Goal: Task Accomplishment & Management: Complete application form

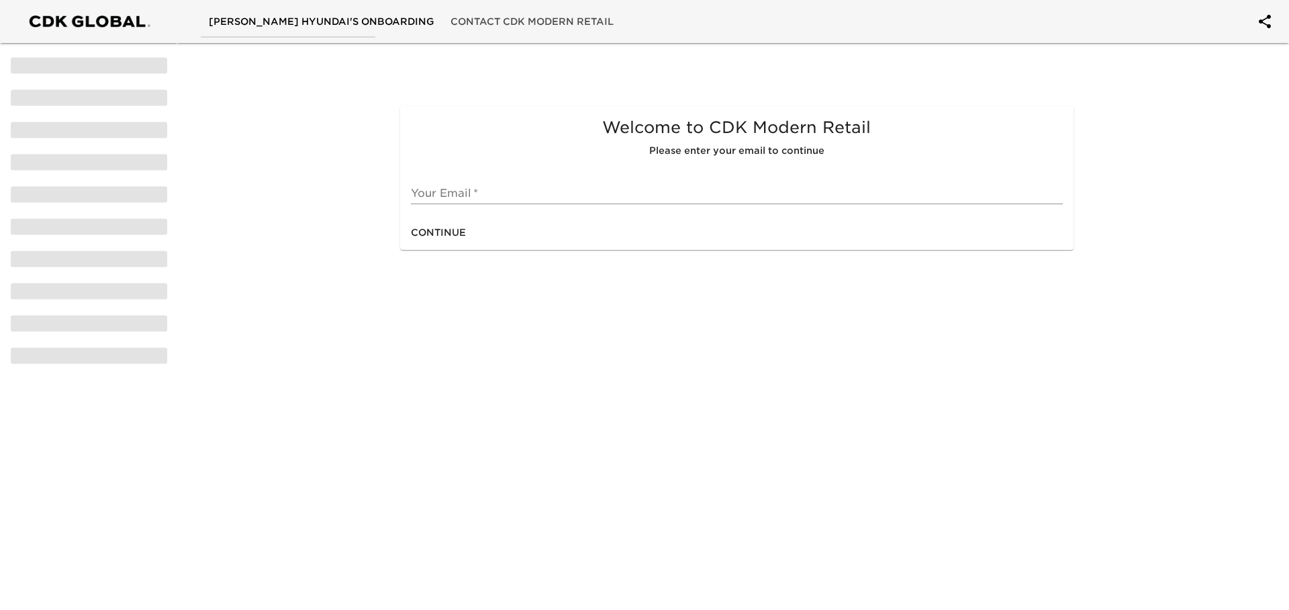
click at [468, 189] on input "text" at bounding box center [736, 193] width 651 height 21
type input "[EMAIL_ADDRESS][DOMAIN_NAME]"
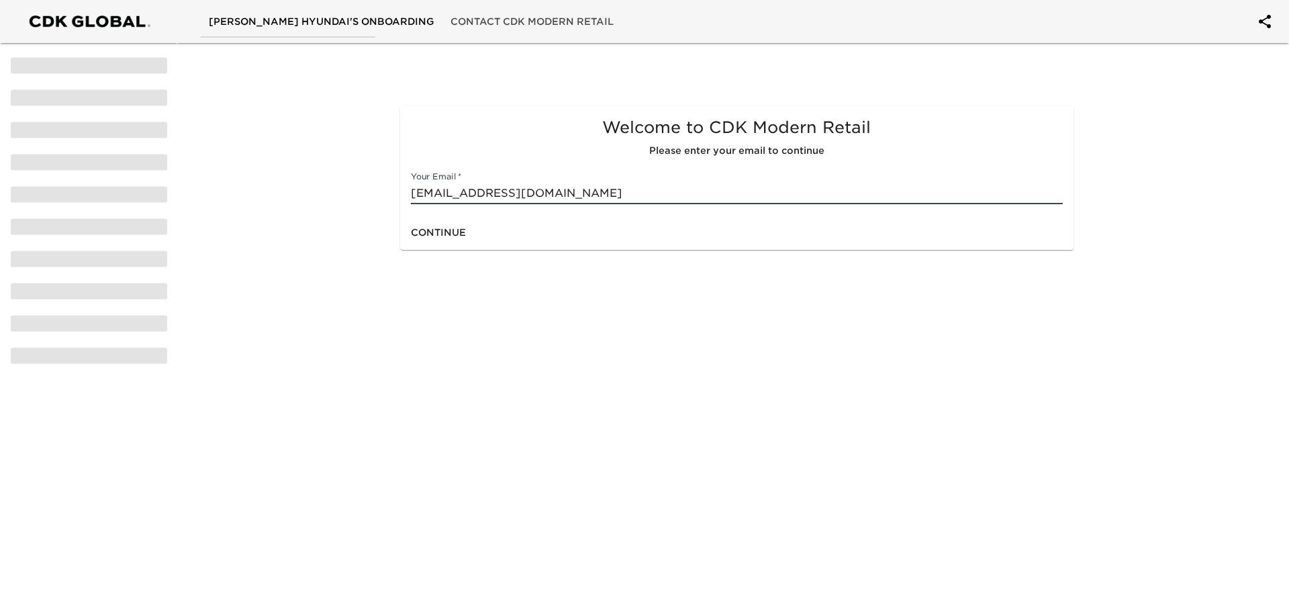
click at [460, 231] on span "Continue" at bounding box center [438, 232] width 55 height 17
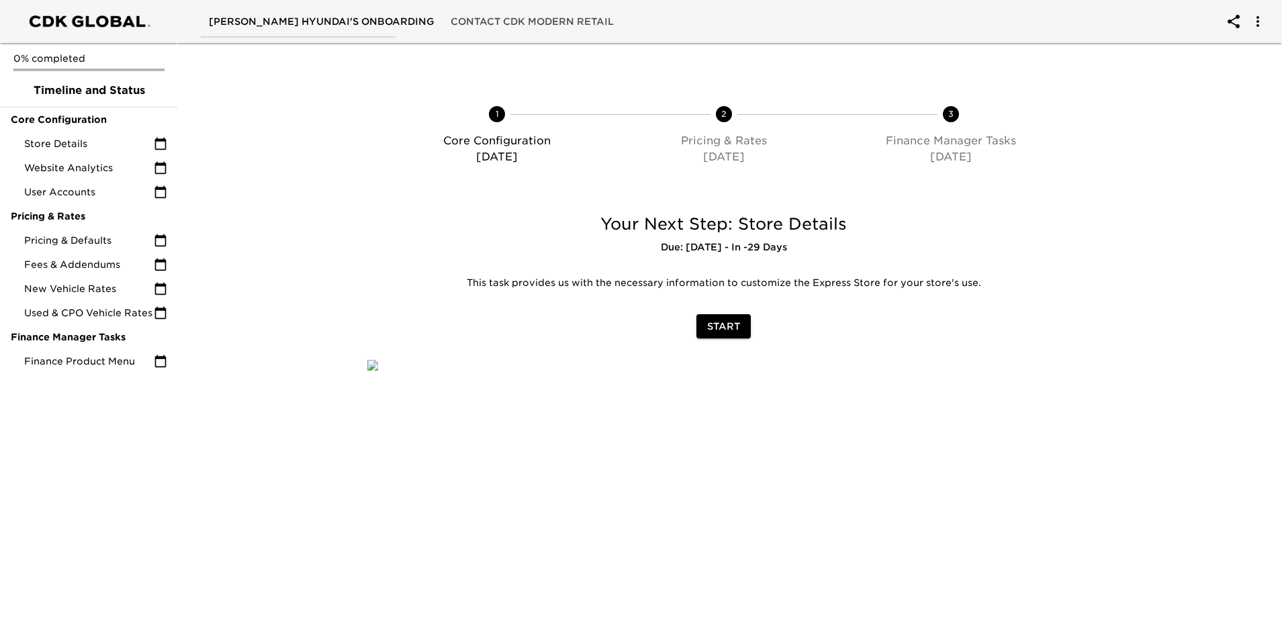
click at [726, 328] on span "Start" at bounding box center [723, 326] width 33 height 17
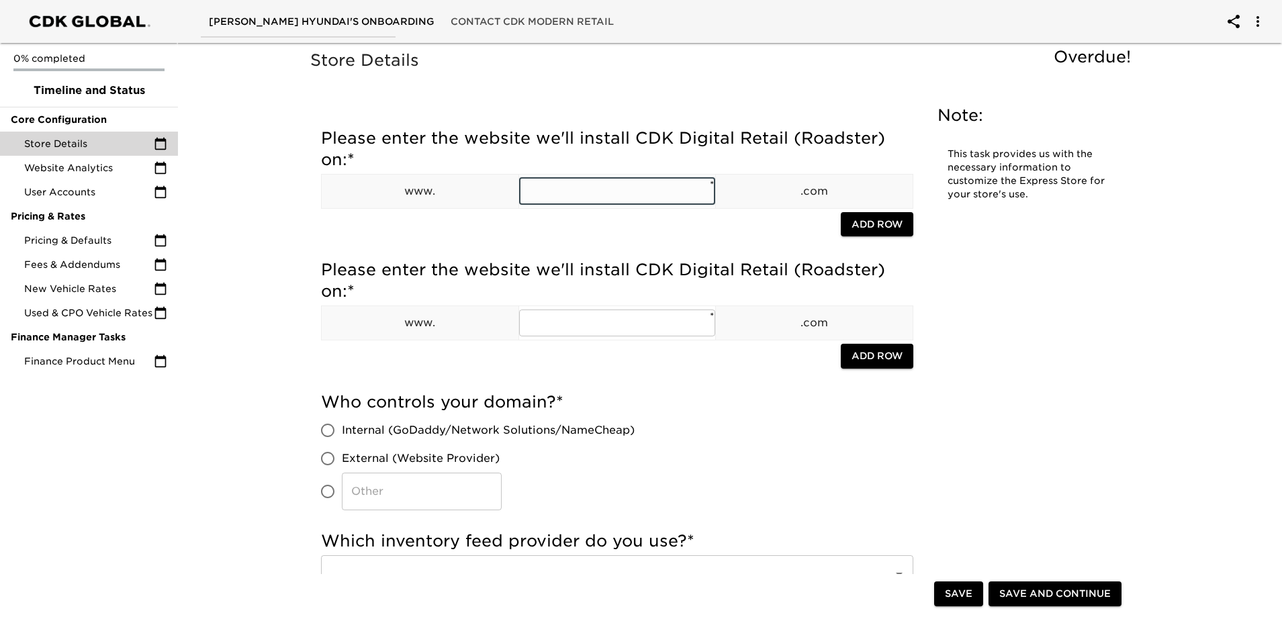
click at [581, 194] on input "text" at bounding box center [617, 191] width 197 height 27
drag, startPoint x: 649, startPoint y: 187, endPoint x: 491, endPoint y: 173, distance: 158.5
click at [489, 174] on table "www. [DOMAIN_NAME] ​ * .com" at bounding box center [617, 191] width 592 height 35
type input "[DOMAIN_NAME]"
click at [600, 327] on input "text" at bounding box center [617, 323] width 197 height 27
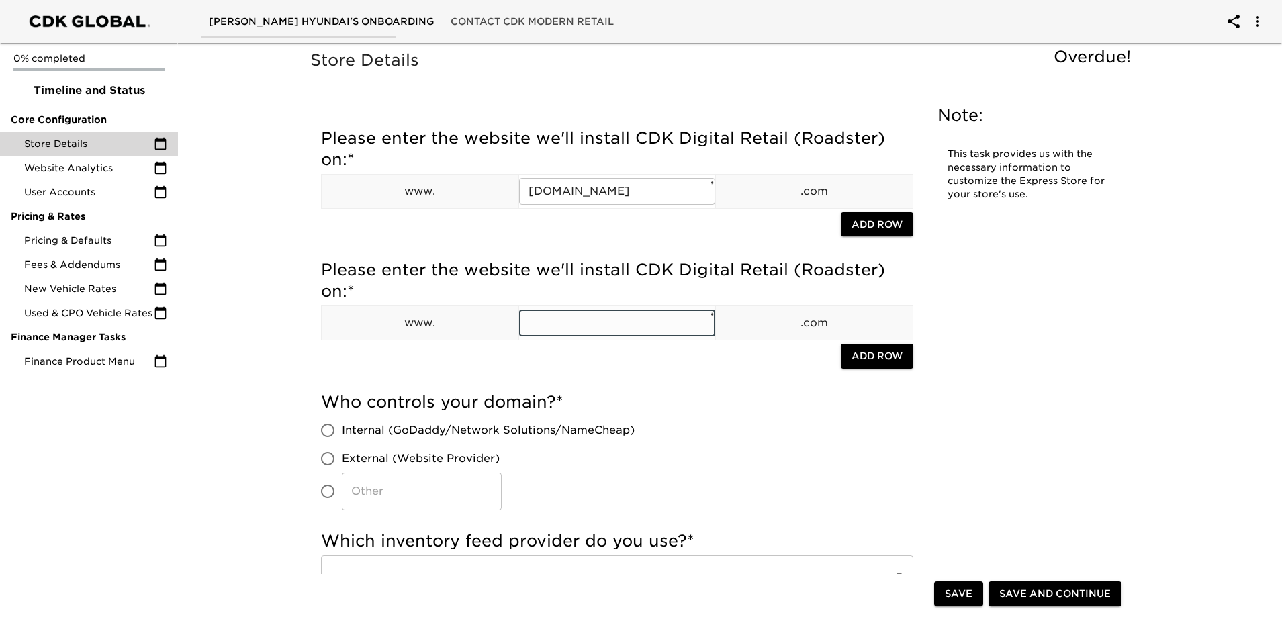
paste input "[DOMAIN_NAME]"
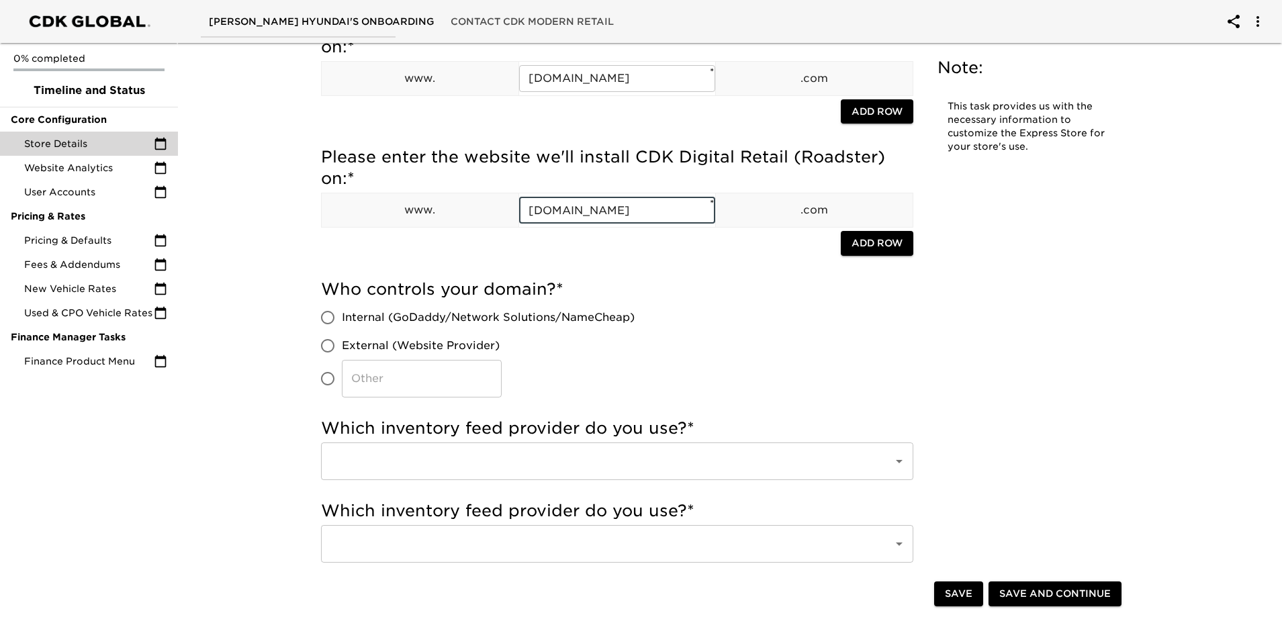
scroll to position [134, 0]
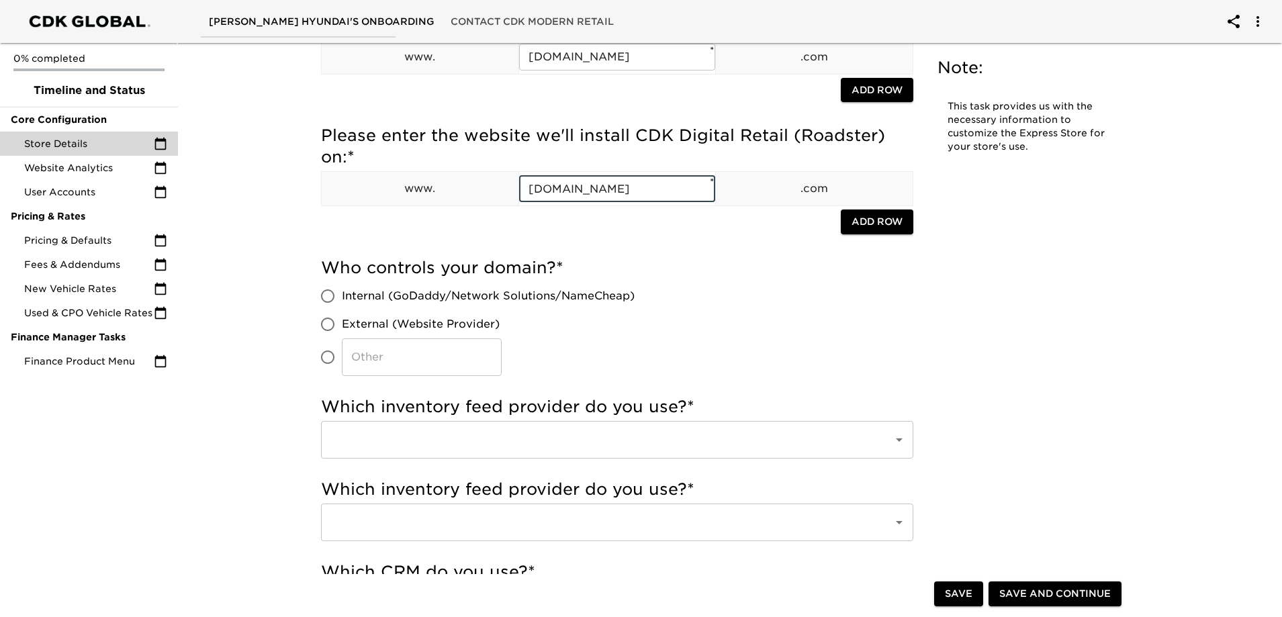
type input "[DOMAIN_NAME]"
click at [326, 353] on input "​" at bounding box center [328, 357] width 28 height 28
radio input "true"
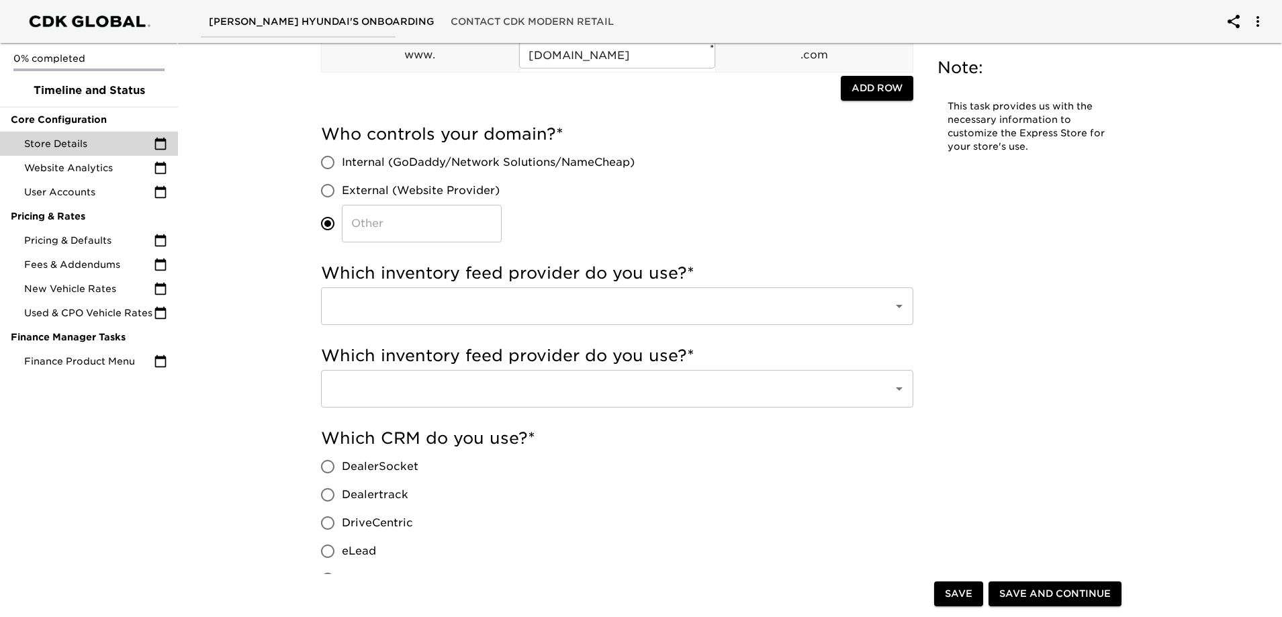
scroll to position [269, 0]
click at [582, 298] on input "text" at bounding box center [598, 306] width 543 height 26
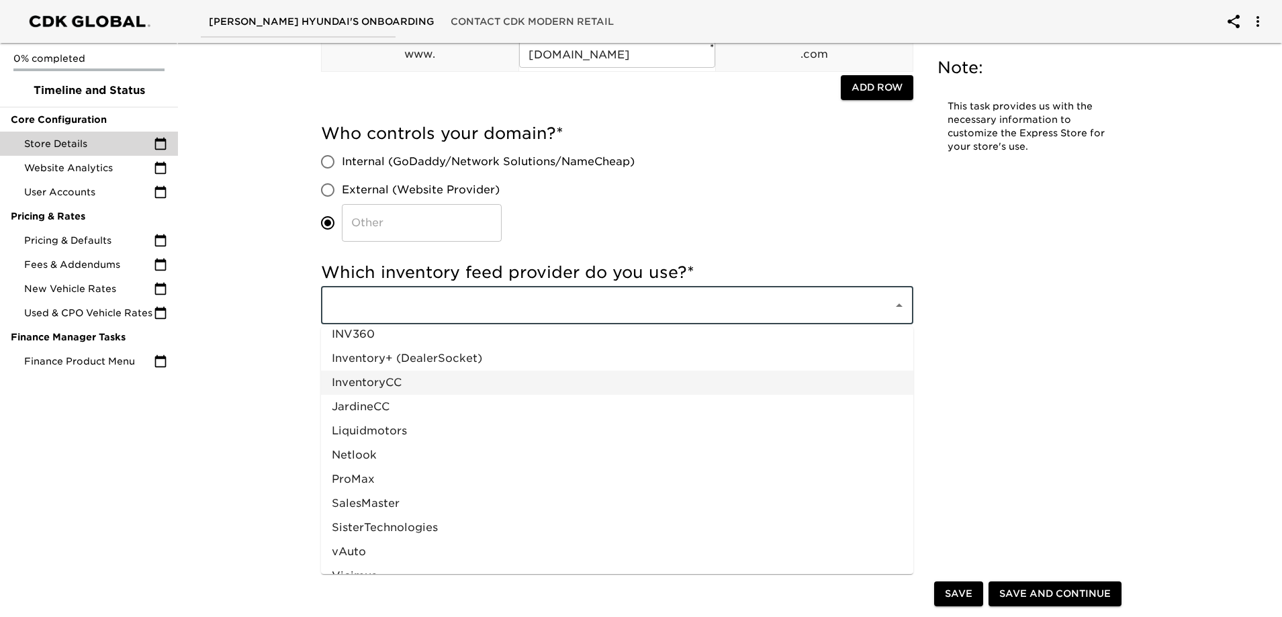
scroll to position [658, 0]
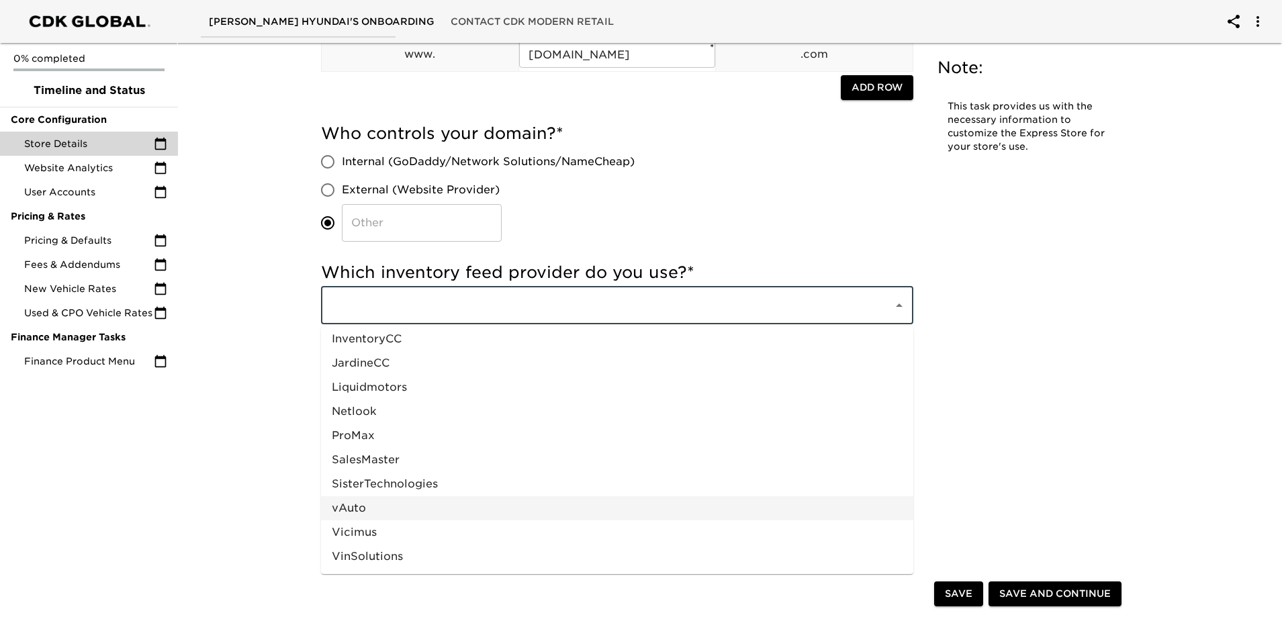
click at [452, 509] on li "vAuto" at bounding box center [617, 508] width 592 height 24
type input "vAuto"
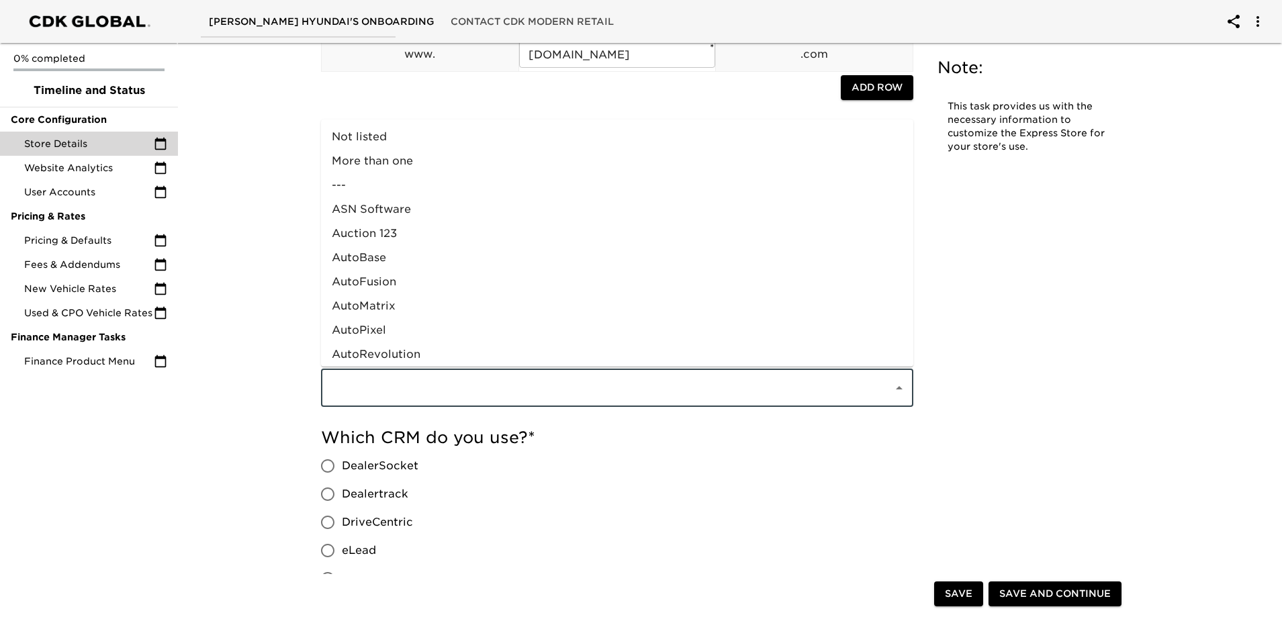
click at [596, 392] on input "text" at bounding box center [598, 388] width 543 height 26
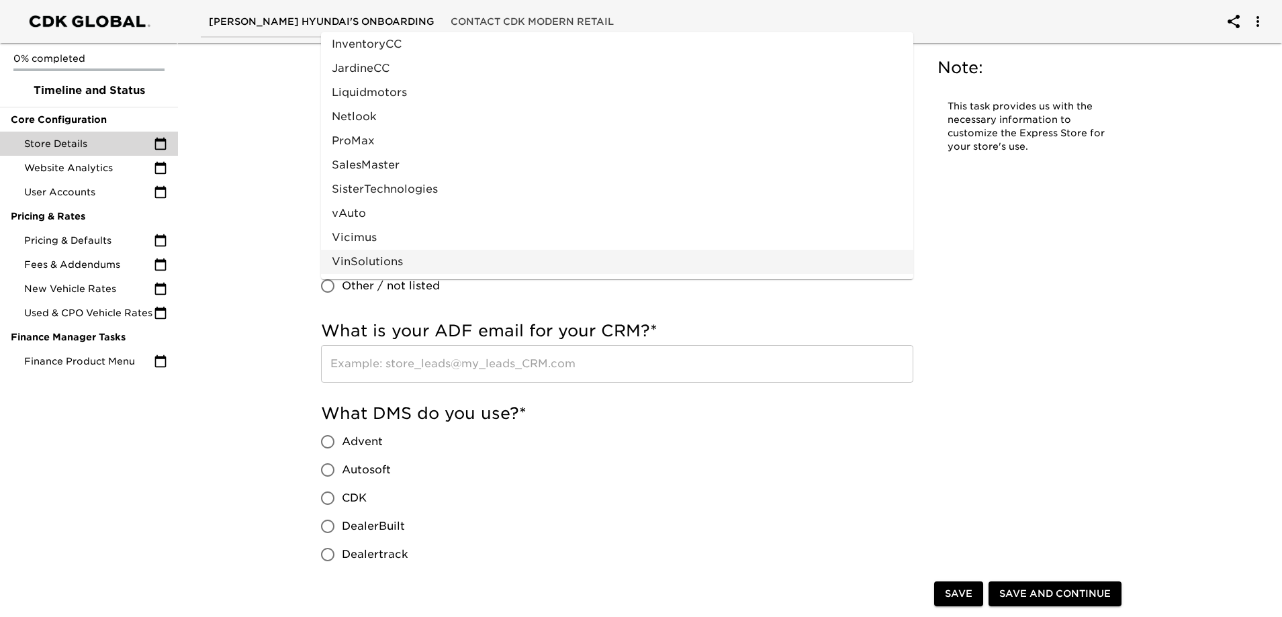
scroll to position [672, 0]
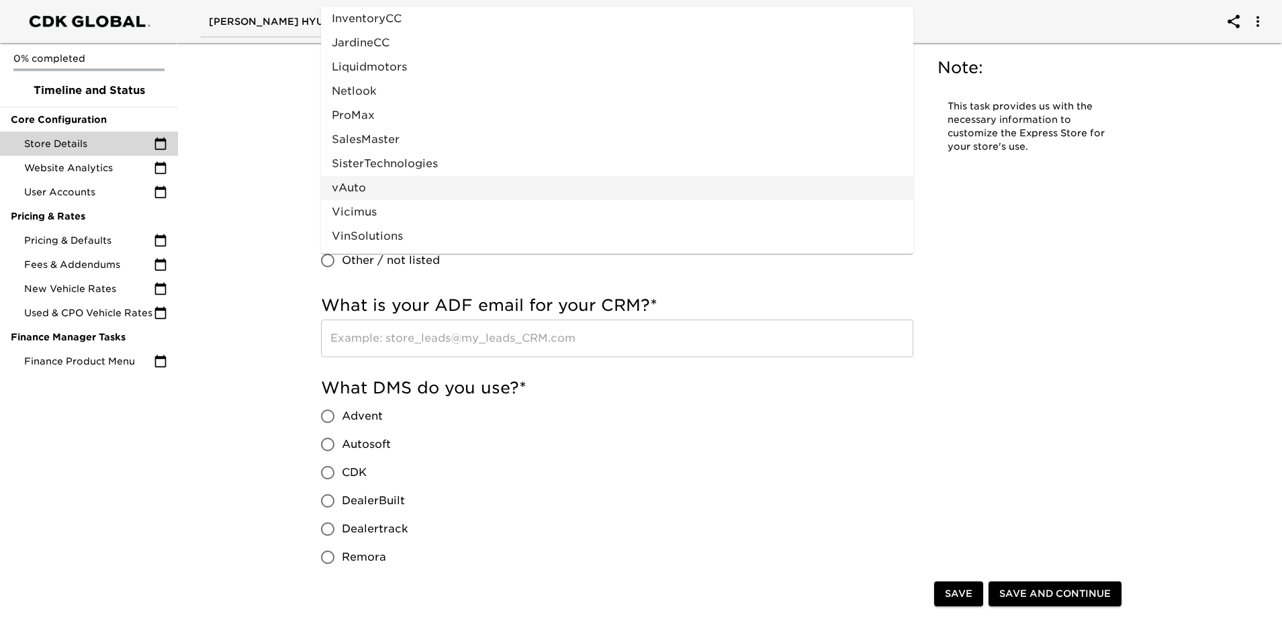
click at [505, 189] on li "vAuto" at bounding box center [617, 188] width 592 height 24
type input "vAuto"
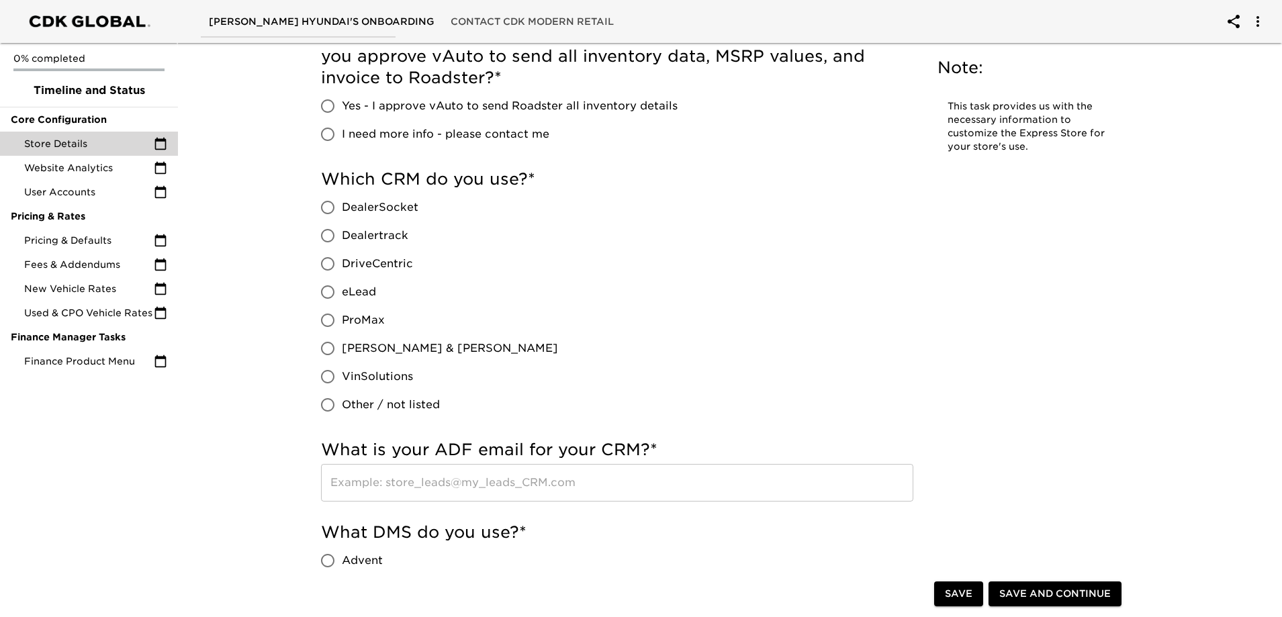
click at [328, 287] on input "eLead" at bounding box center [328, 292] width 28 height 28
radio input "true"
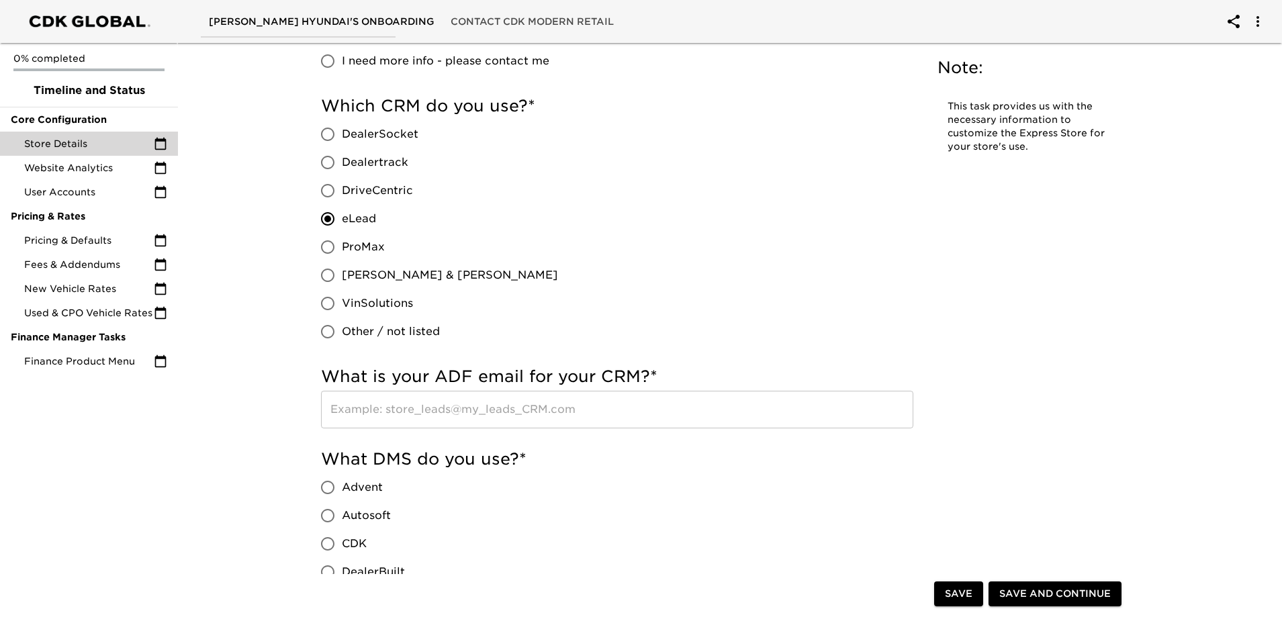
scroll to position [873, 0]
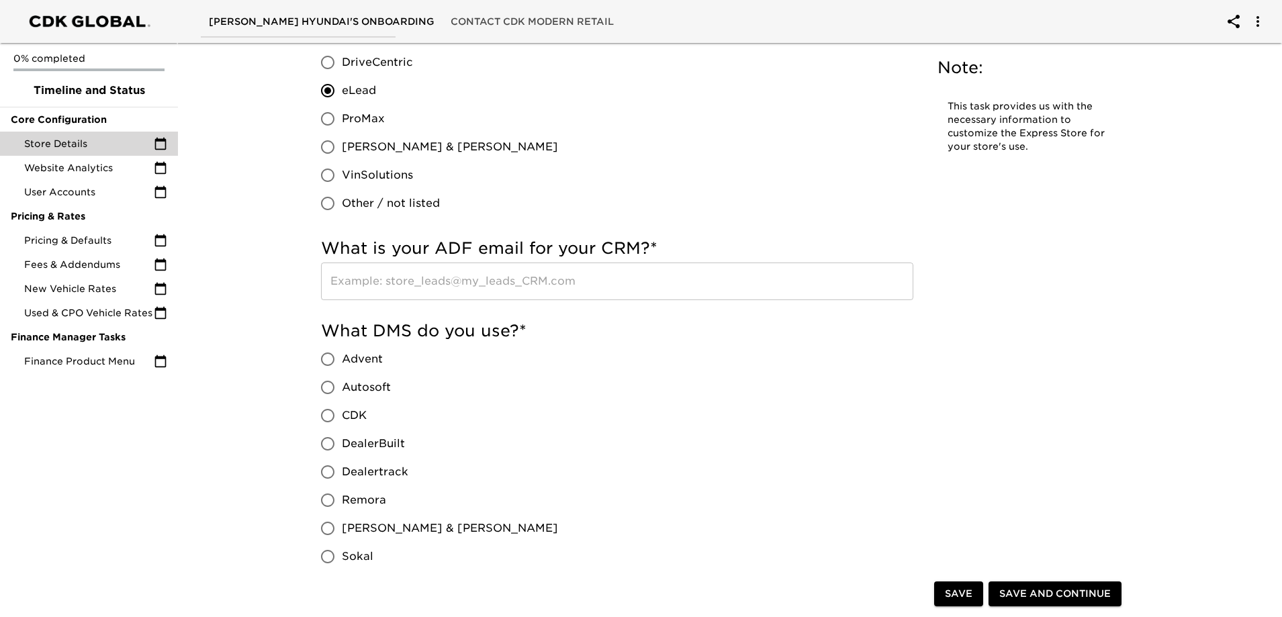
drag, startPoint x: 327, startPoint y: 416, endPoint x: 435, endPoint y: 416, distance: 107.5
click at [331, 416] on input "CDK" at bounding box center [328, 416] width 28 height 28
radio input "true"
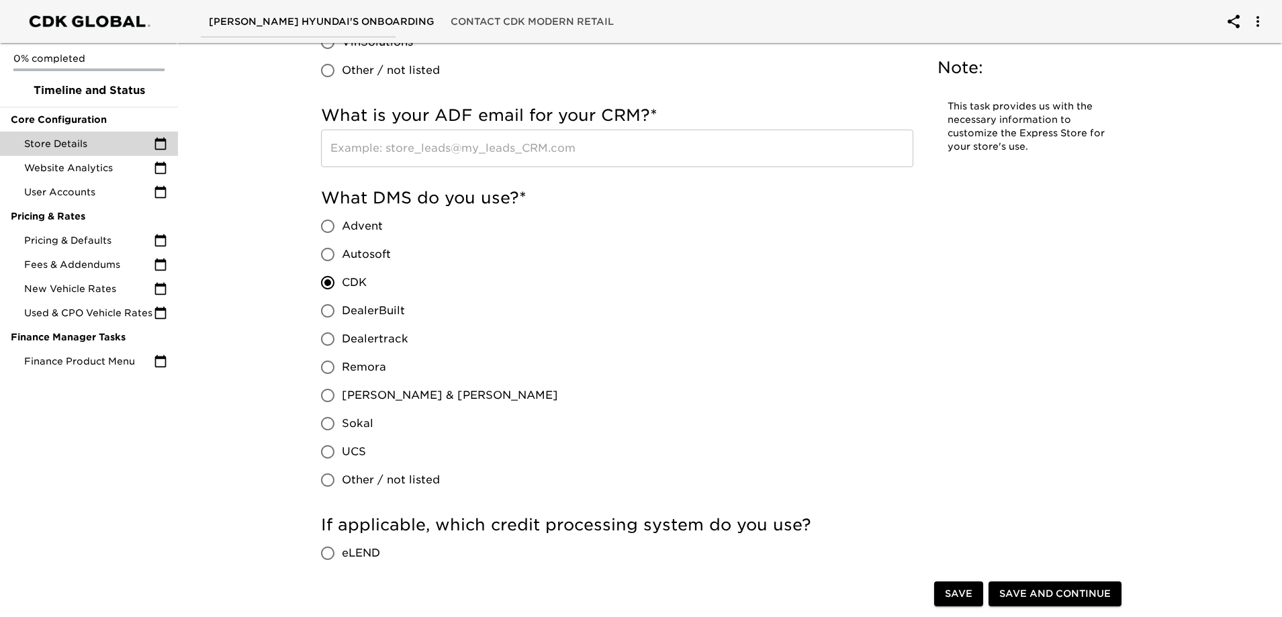
scroll to position [1142, 0]
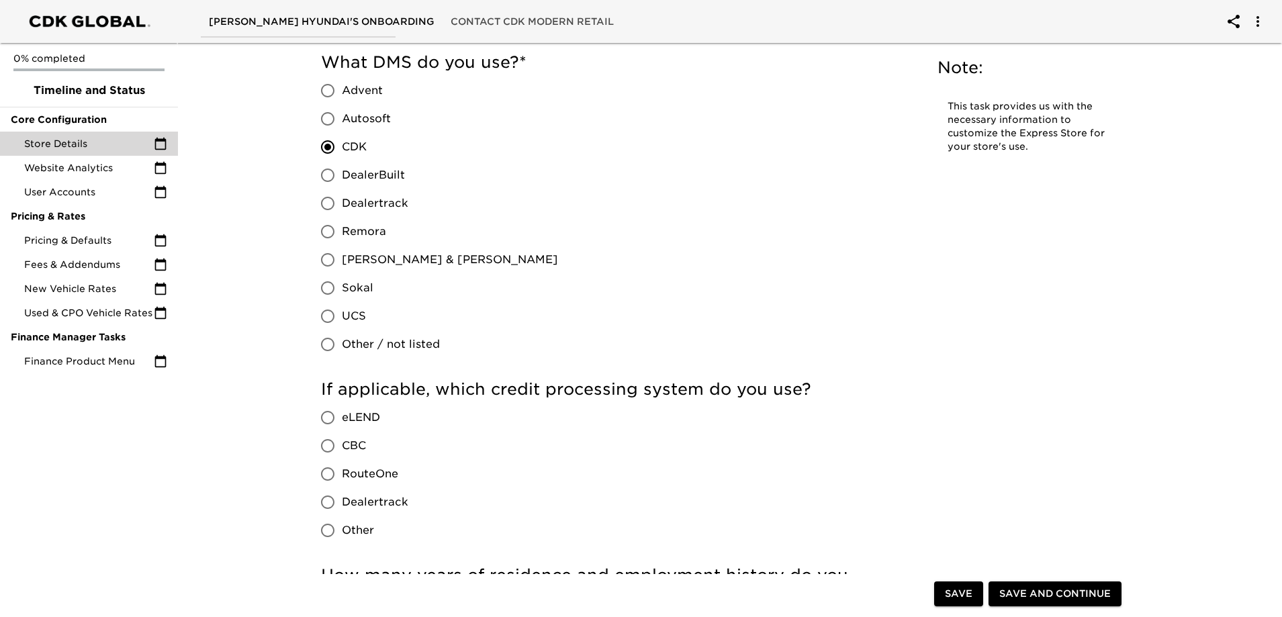
click at [326, 473] on input "RouteOne" at bounding box center [328, 474] width 28 height 28
radio input "true"
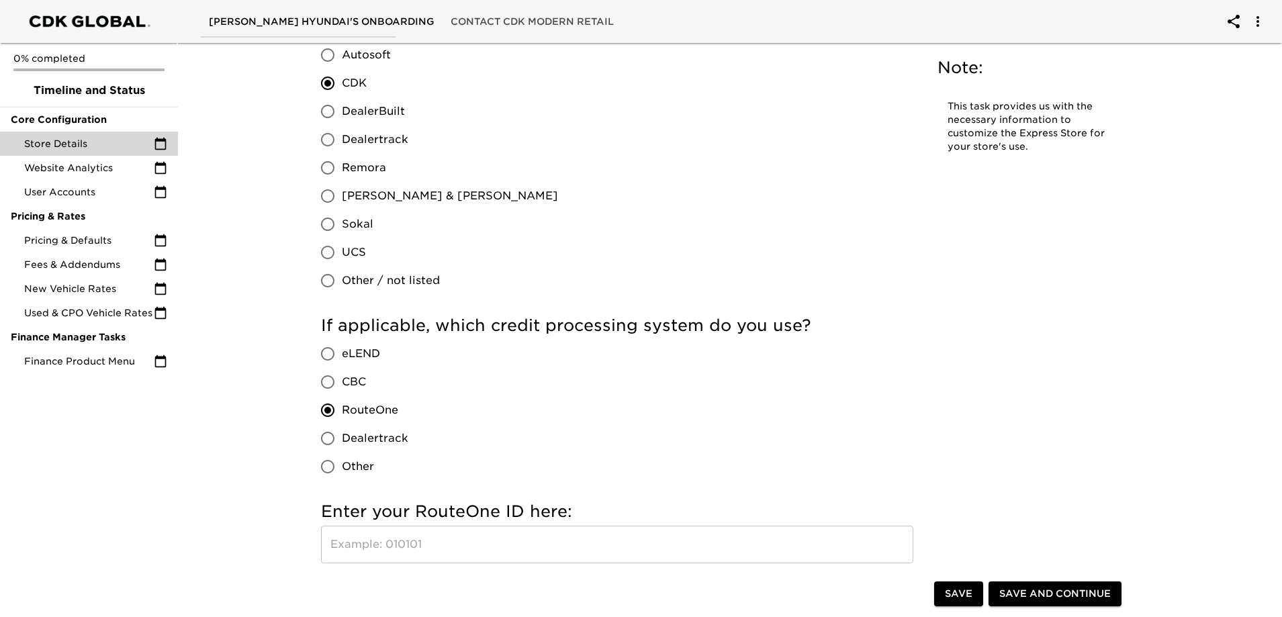
scroll to position [1343, 0]
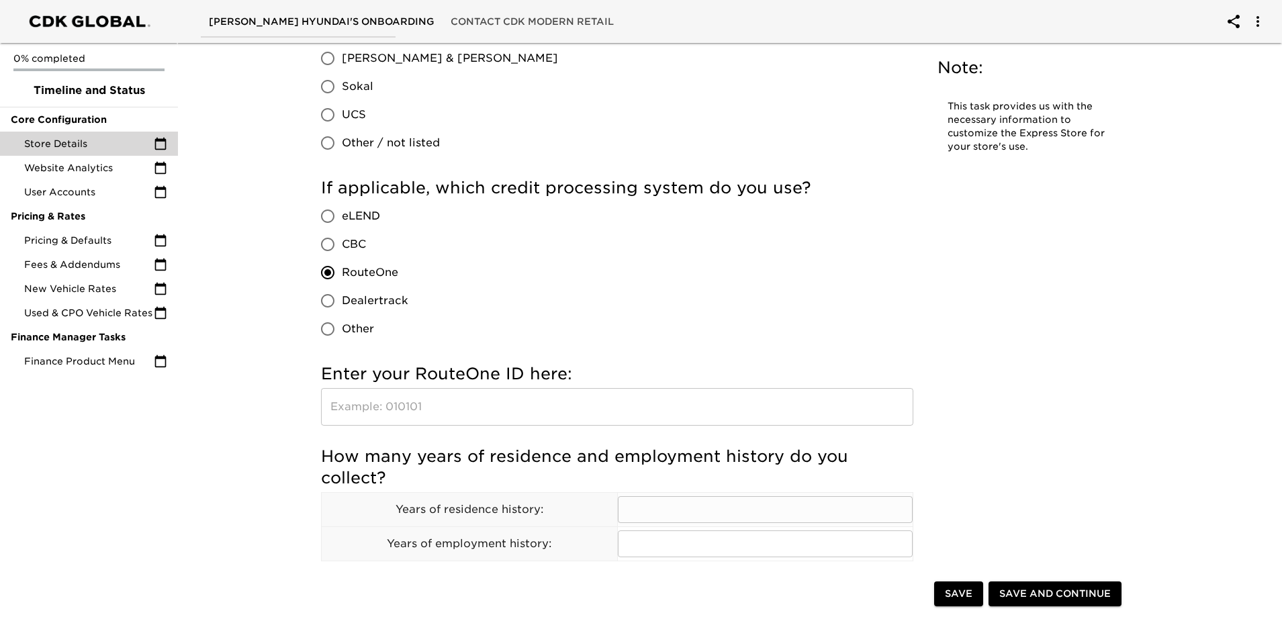
click at [675, 511] on input "text" at bounding box center [766, 509] width 296 height 27
type input "2"
click at [675, 538] on input "text" at bounding box center [766, 544] width 296 height 27
type input "2"
drag, startPoint x: 1061, startPoint y: 449, endPoint x: 1095, endPoint y: 475, distance: 42.6
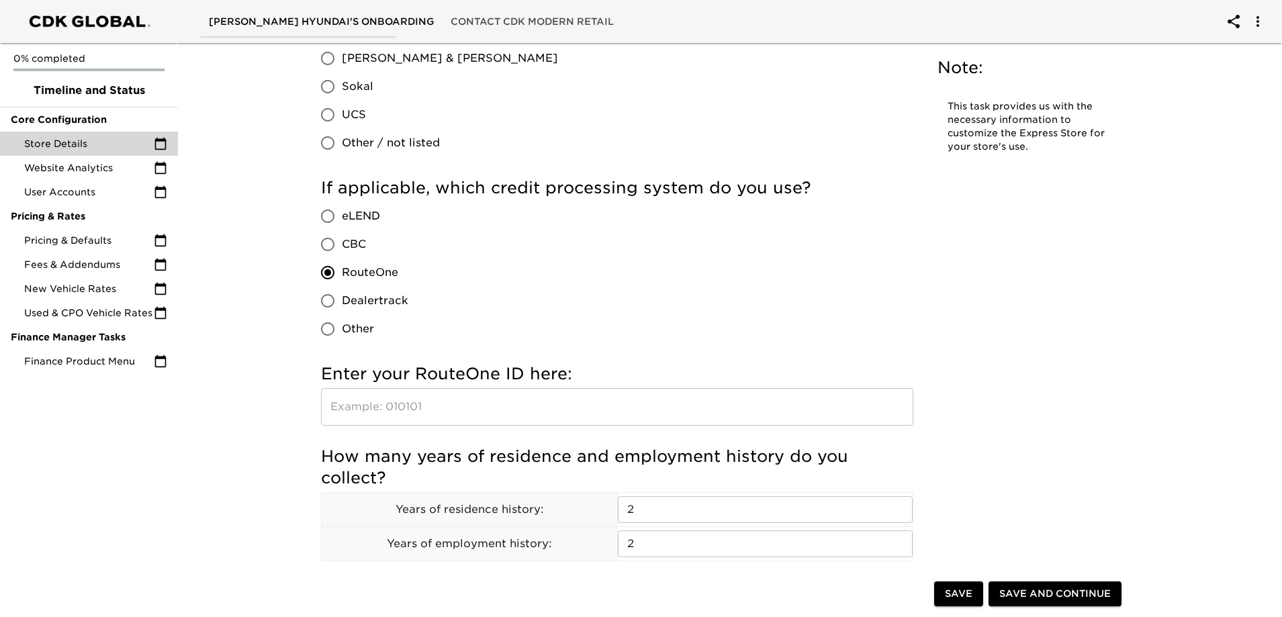
click at [1063, 451] on div "Store Details Overdue! Note: This task provides us with the necessary informati…" at bounding box center [724, 283] width 833 height 3159
click at [1065, 589] on span "Save and Continue" at bounding box center [1054, 594] width 111 height 17
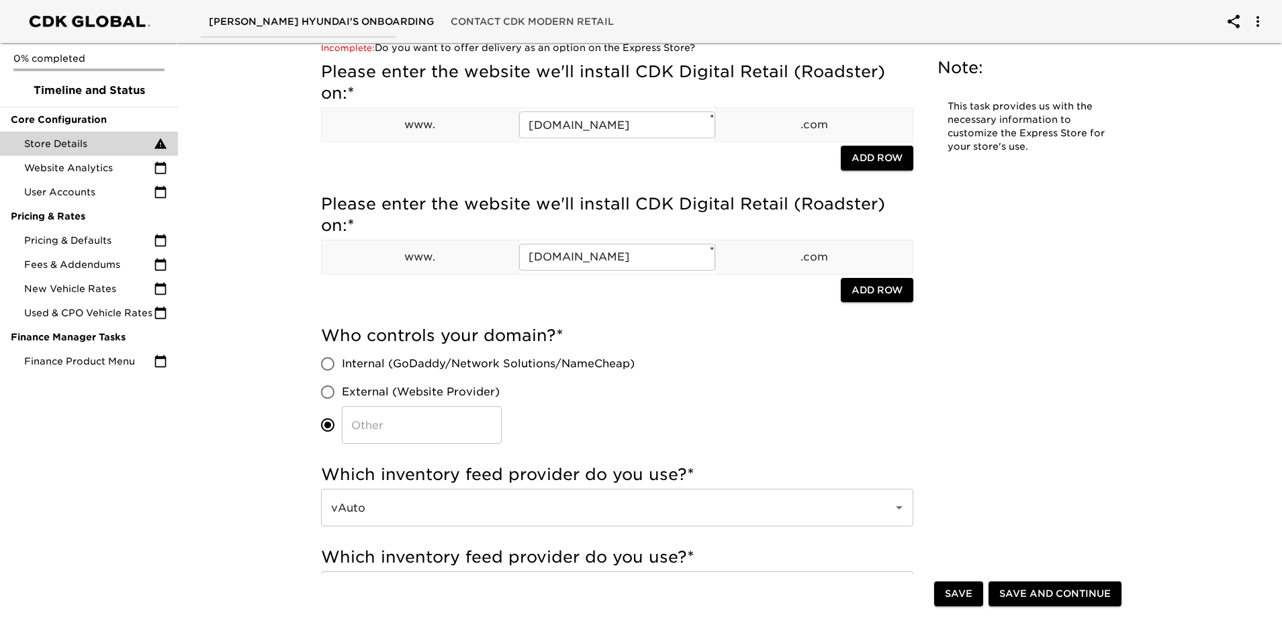
scroll to position [0, 0]
